Goal: Transaction & Acquisition: Purchase product/service

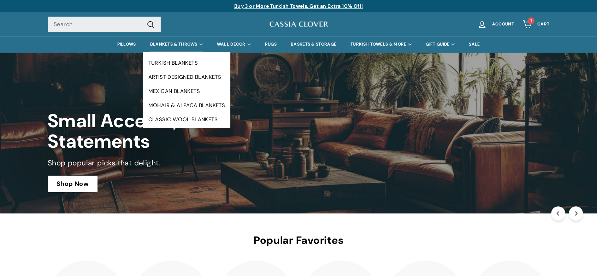
click at [167, 43] on summary "BLANKETS & THROWS" at bounding box center [176, 44] width 67 height 16
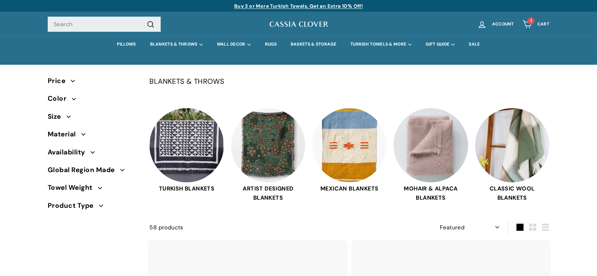
select select "manual"
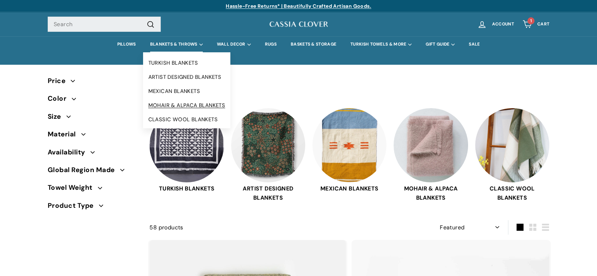
click at [171, 102] on link "MOHAIR & ALPACA BLANKETS" at bounding box center [187, 105] width 88 height 14
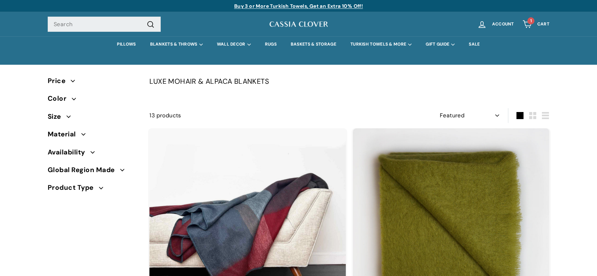
select select "manual"
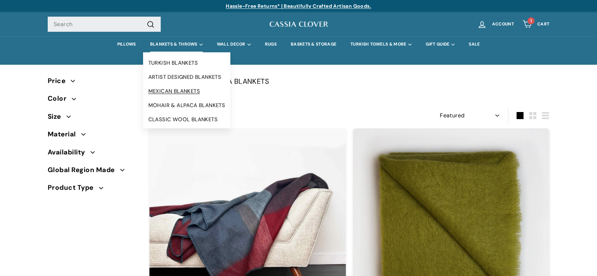
click at [177, 88] on link "MEXICAN BLANKETS" at bounding box center [187, 91] width 88 height 14
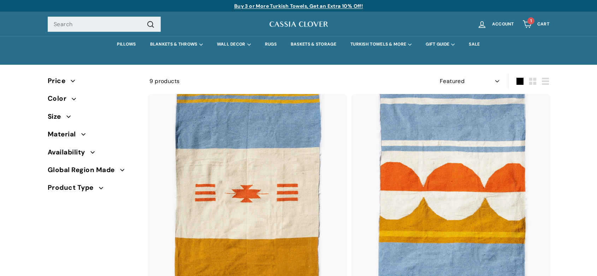
select select "manual"
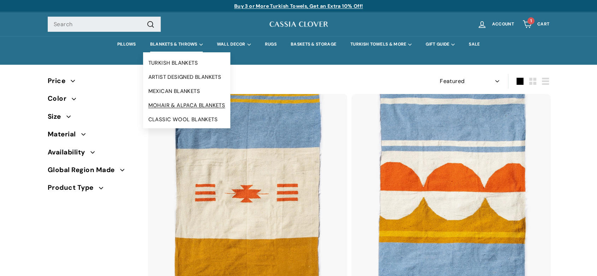
click at [173, 104] on link "MOHAIR & ALPACA BLANKETS" at bounding box center [187, 105] width 88 height 14
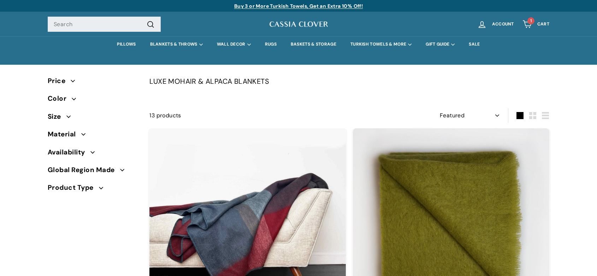
select select "manual"
click at [126, 43] on link "PILLOWS" at bounding box center [126, 44] width 33 height 16
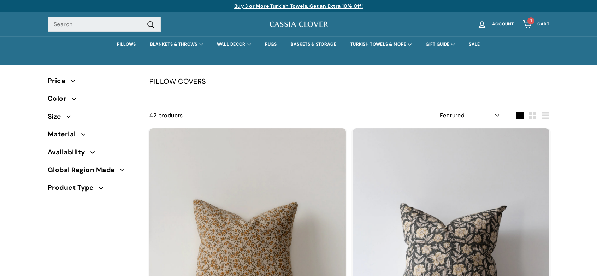
select select "manual"
click at [441, 43] on summary "GIFT GUIDE" at bounding box center [440, 44] width 43 height 16
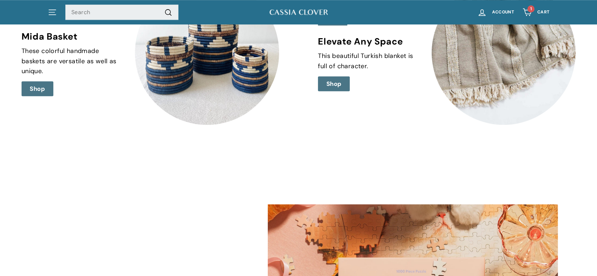
scroll to position [531, 0]
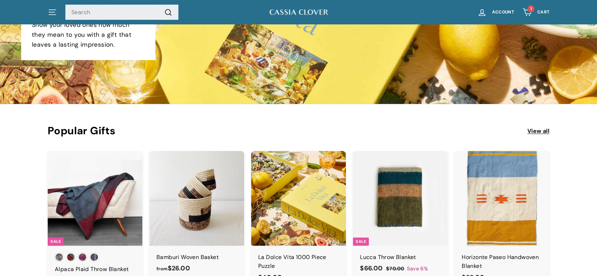
scroll to position [100, 0]
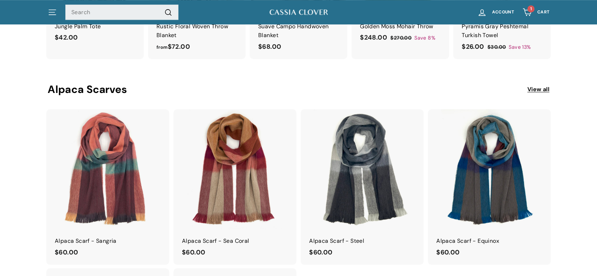
scroll to position [527, 0]
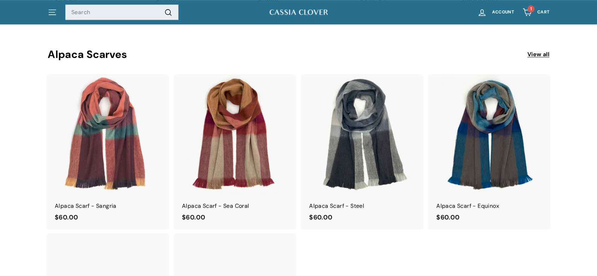
click at [543, 54] on link "View all" at bounding box center [538, 54] width 22 height 9
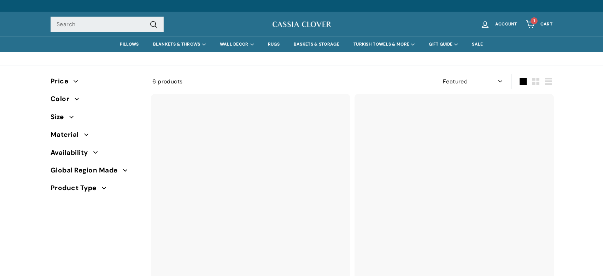
select select "manual"
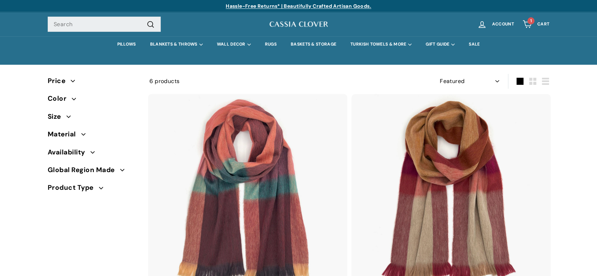
click at [298, 22] on img at bounding box center [298, 24] width 60 height 9
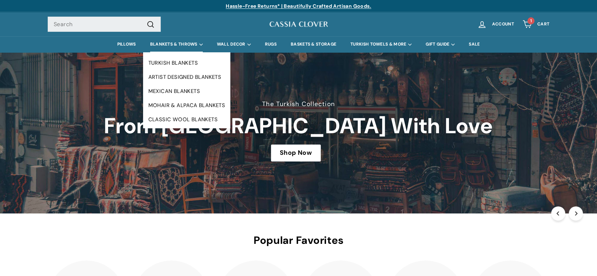
click at [172, 42] on summary "BLANKETS & THROWS" at bounding box center [176, 44] width 67 height 16
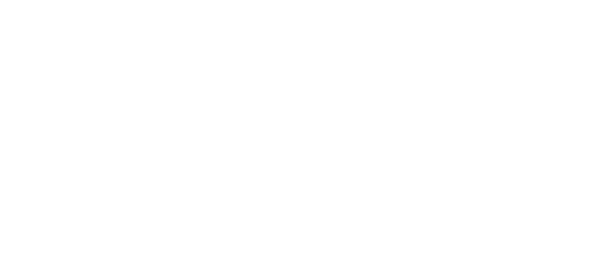
select select "manual"
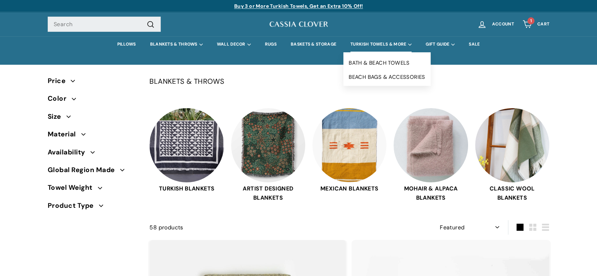
click at [370, 42] on summary "TURKISH TOWELS & MORE" at bounding box center [380, 44] width 75 height 16
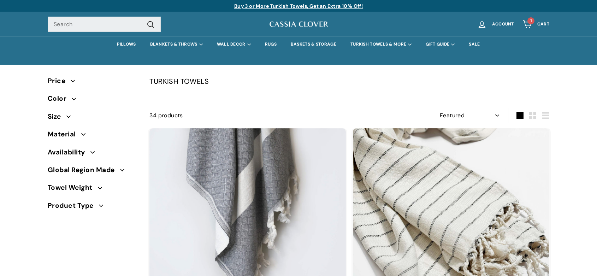
select select "manual"
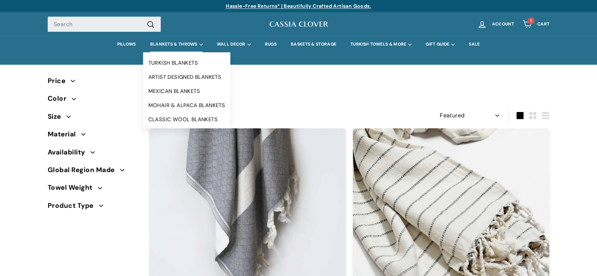
click at [170, 41] on summary "BLANKETS & THROWS" at bounding box center [176, 44] width 67 height 16
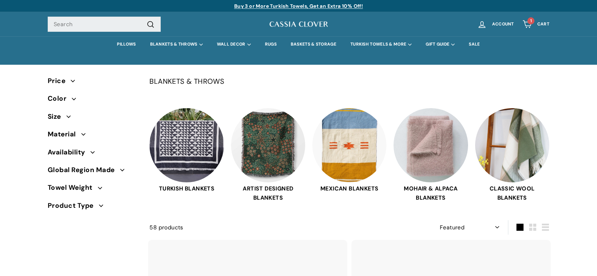
select select "manual"
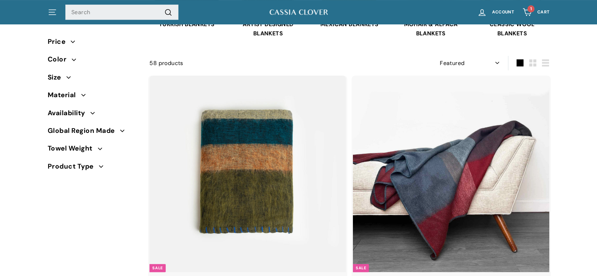
scroll to position [109, 0]
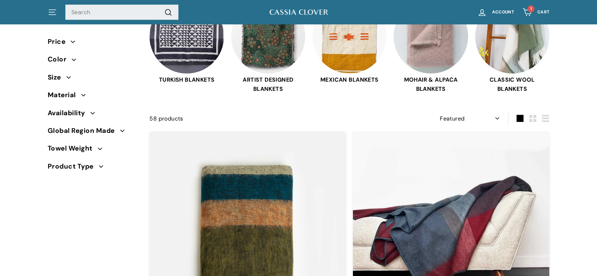
drag, startPoint x: 598, startPoint y: 12, endPoint x: 596, endPoint y: 18, distance: 5.8
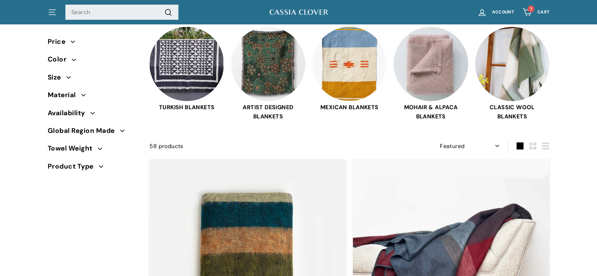
scroll to position [0, 0]
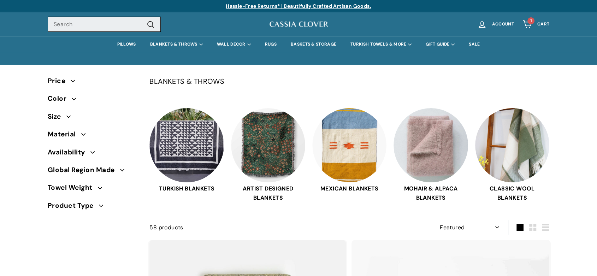
click at [78, 26] on input "Search" at bounding box center [104, 25] width 113 height 16
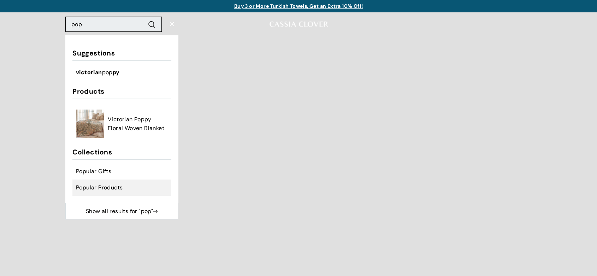
type input "pop"
click at [97, 187] on span "Popular Products" at bounding box center [99, 187] width 47 height 9
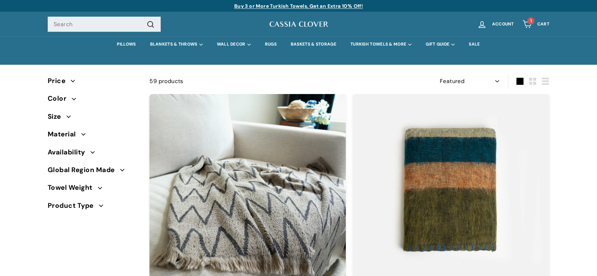
select select "manual"
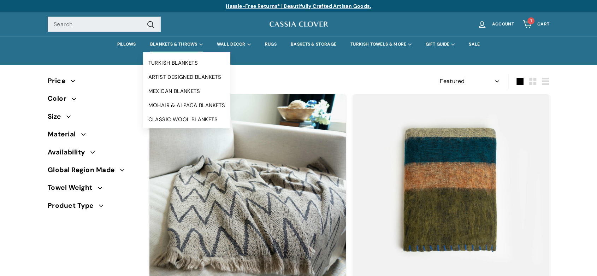
click at [175, 43] on summary "BLANKETS & THROWS" at bounding box center [176, 44] width 67 height 16
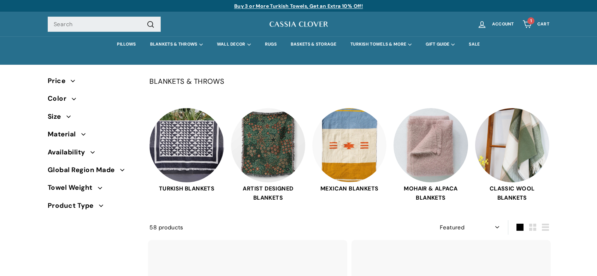
select select "manual"
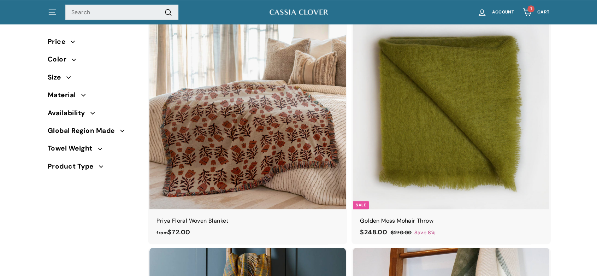
scroll to position [490, 0]
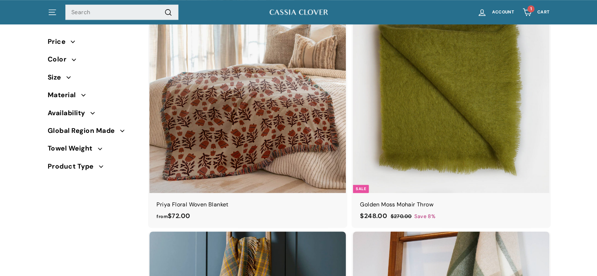
drag, startPoint x: 599, startPoint y: 12, endPoint x: 597, endPoint y: 36, distance: 23.8
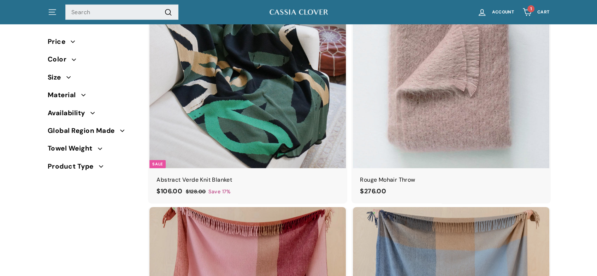
scroll to position [2127, 0]
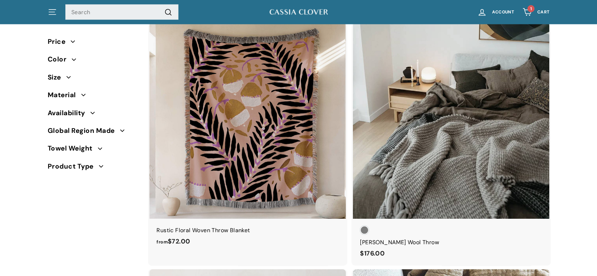
scroll to position [1419, 0]
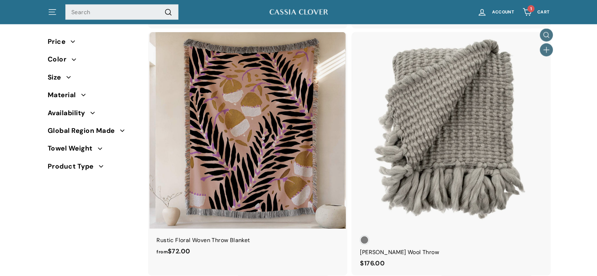
click at [502, 95] on div at bounding box center [451, 130] width 197 height 197
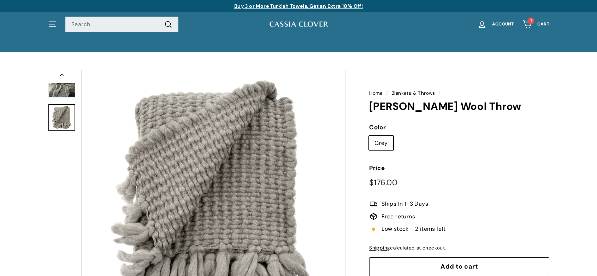
scroll to position [2, 0]
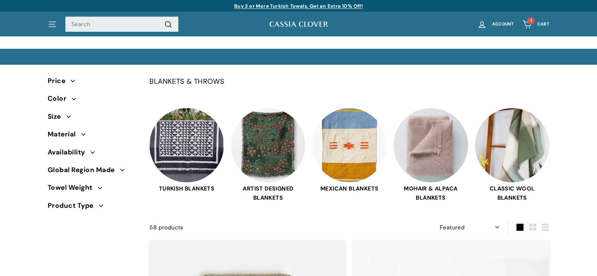
select select "manual"
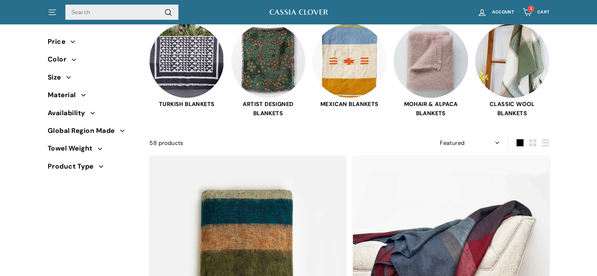
scroll to position [29, 0]
